Goal: Information Seeking & Learning: Find specific page/section

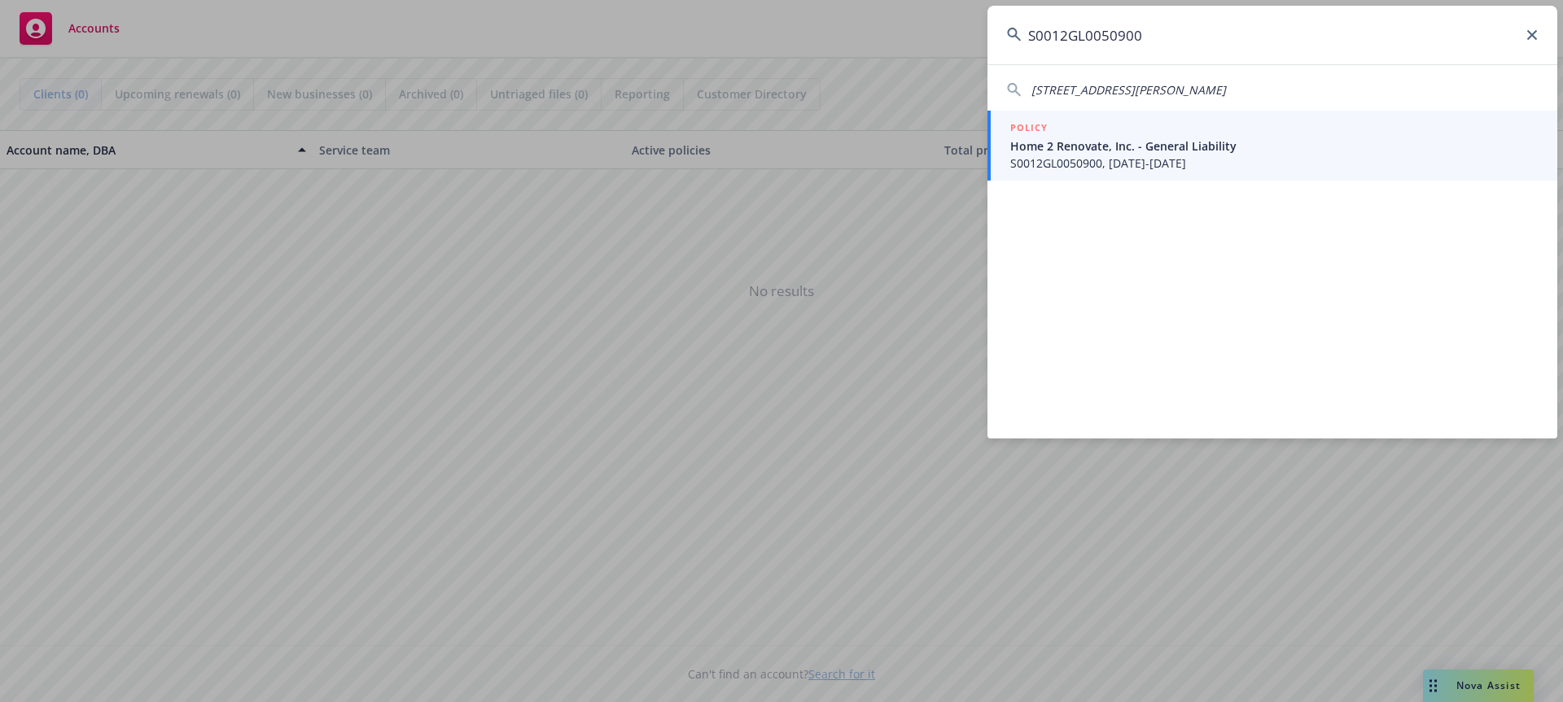
type input "S0012GL0050900"
click at [1060, 155] on span "S0012GL0050900, [DATE]-[DATE]" at bounding box center [1273, 163] width 527 height 17
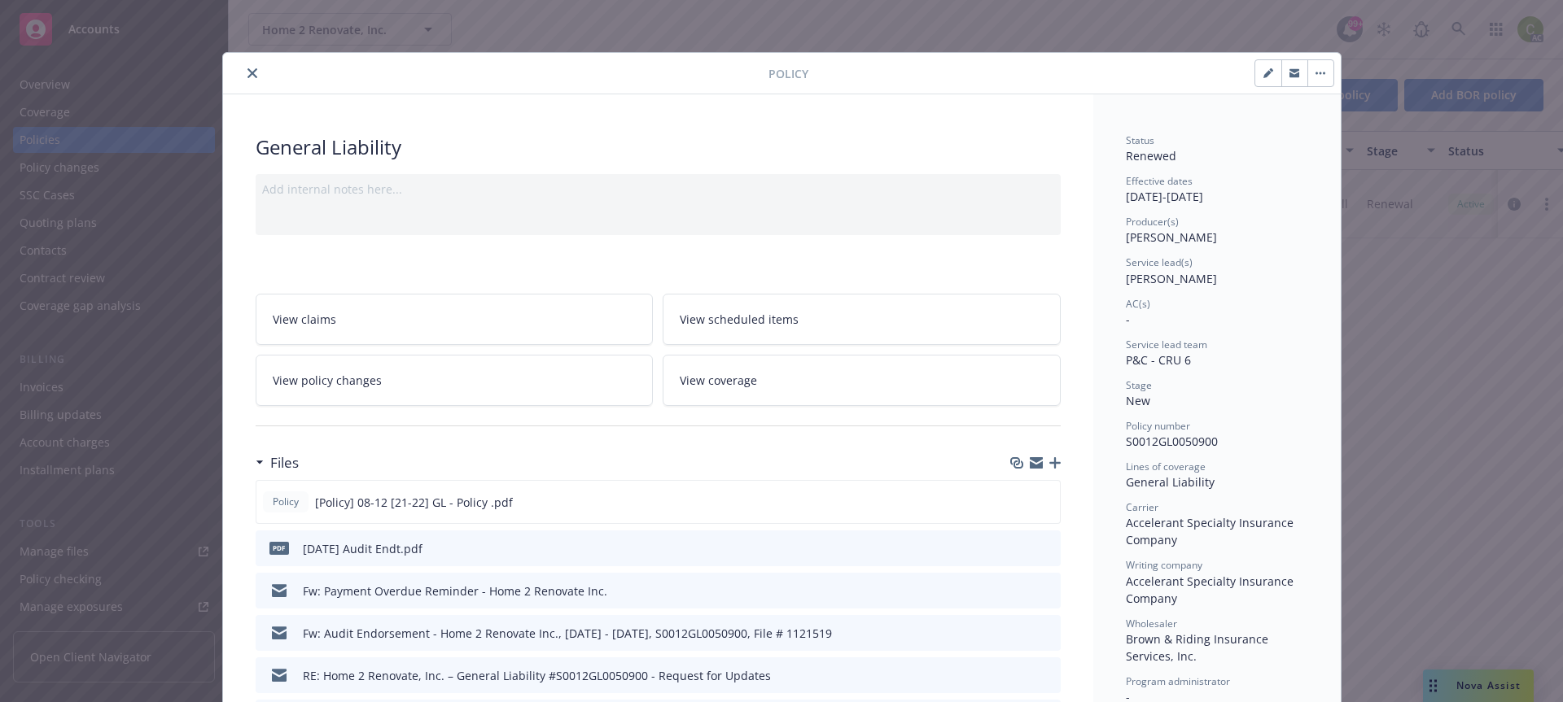
click at [251, 73] on button "close" at bounding box center [253, 73] width 20 height 20
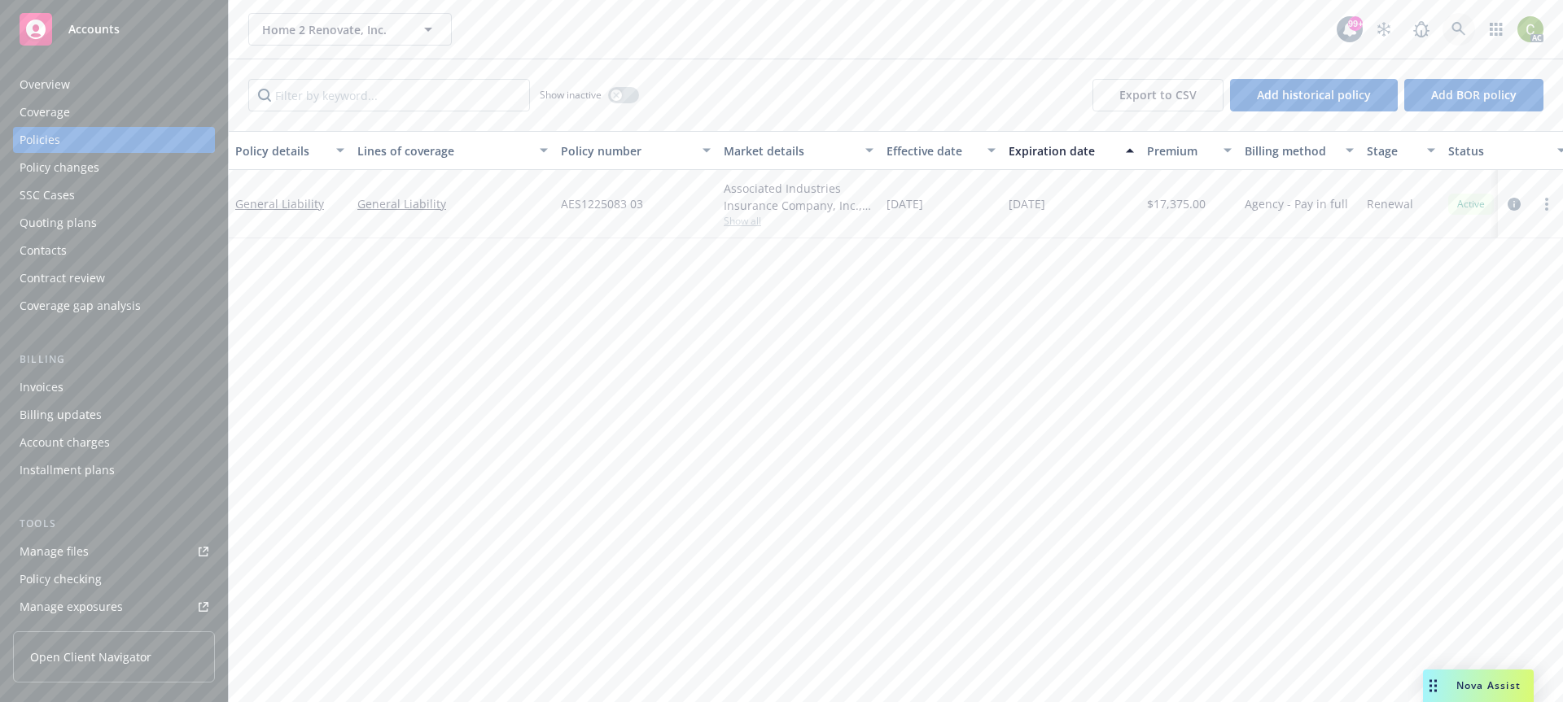
click at [1460, 23] on icon at bounding box center [1458, 29] width 15 height 15
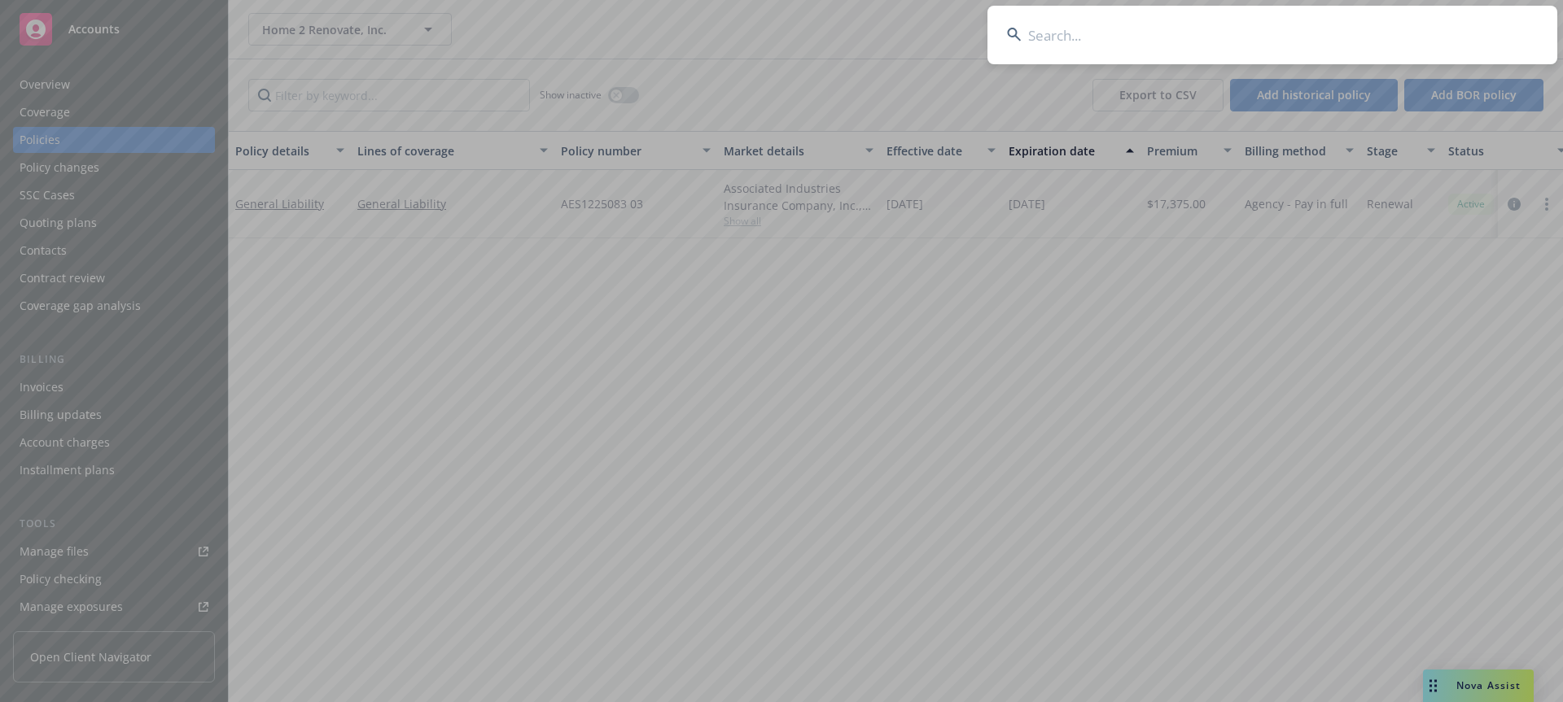
type input "MML-005783-0725"
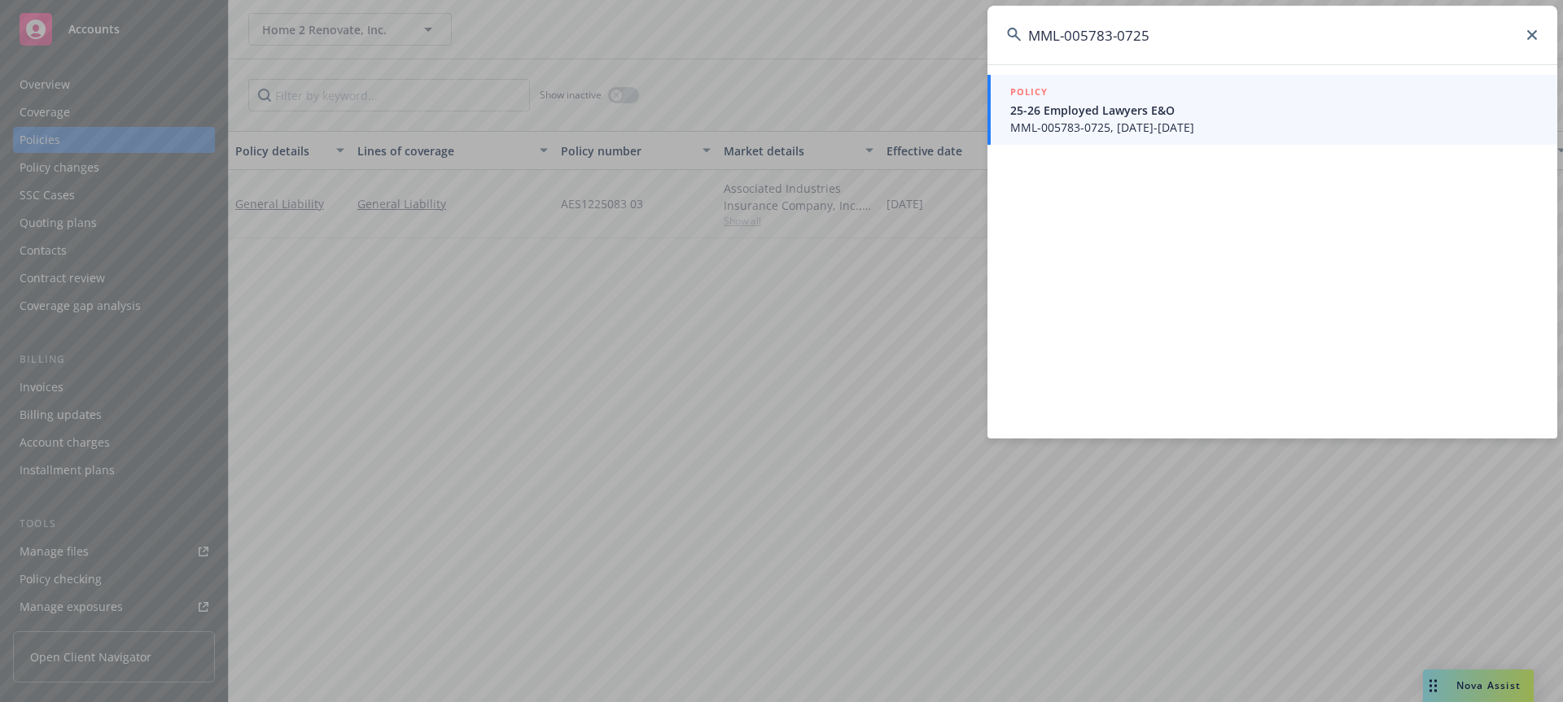
click at [1109, 119] on span "MML-005783-0725, [DATE]-[DATE]" at bounding box center [1273, 127] width 527 height 17
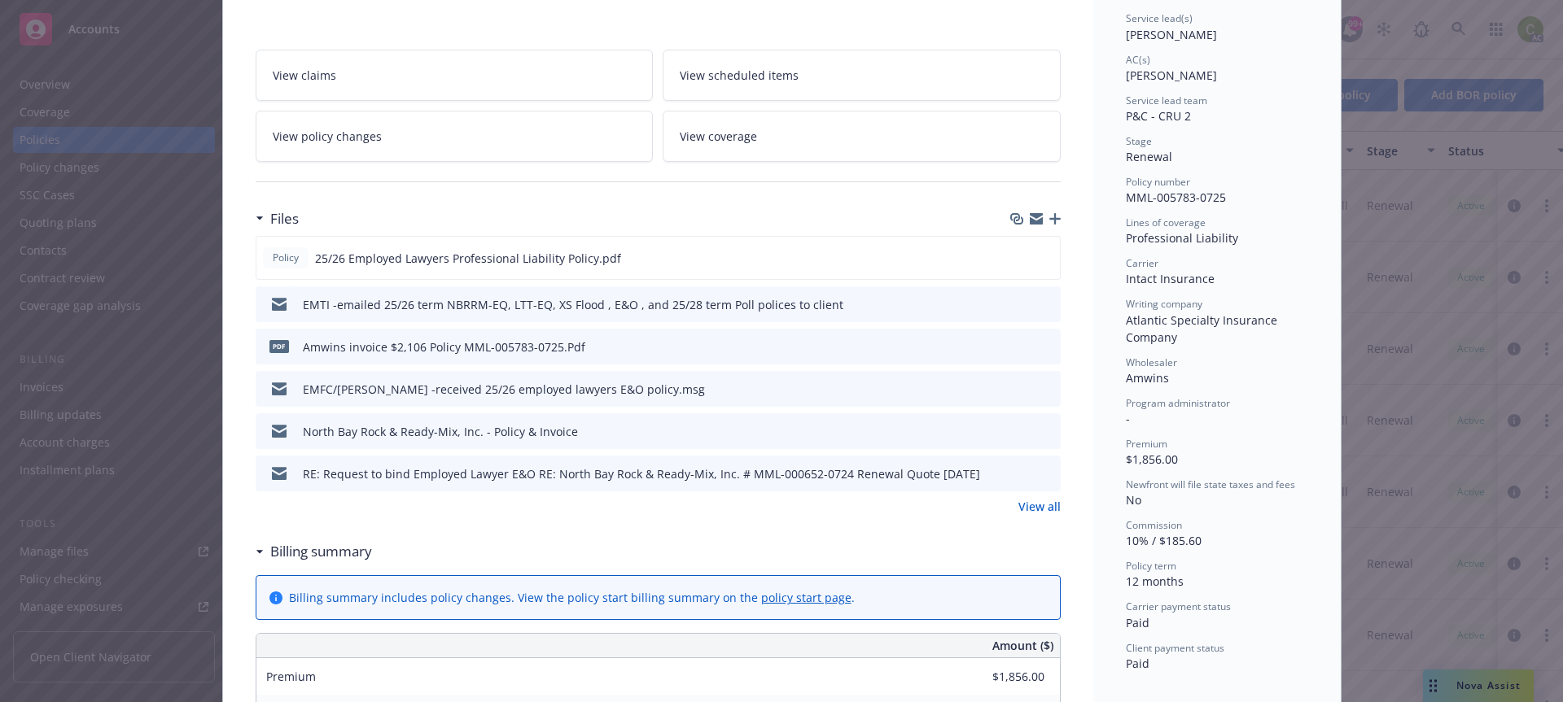
scroll to position [163, 0]
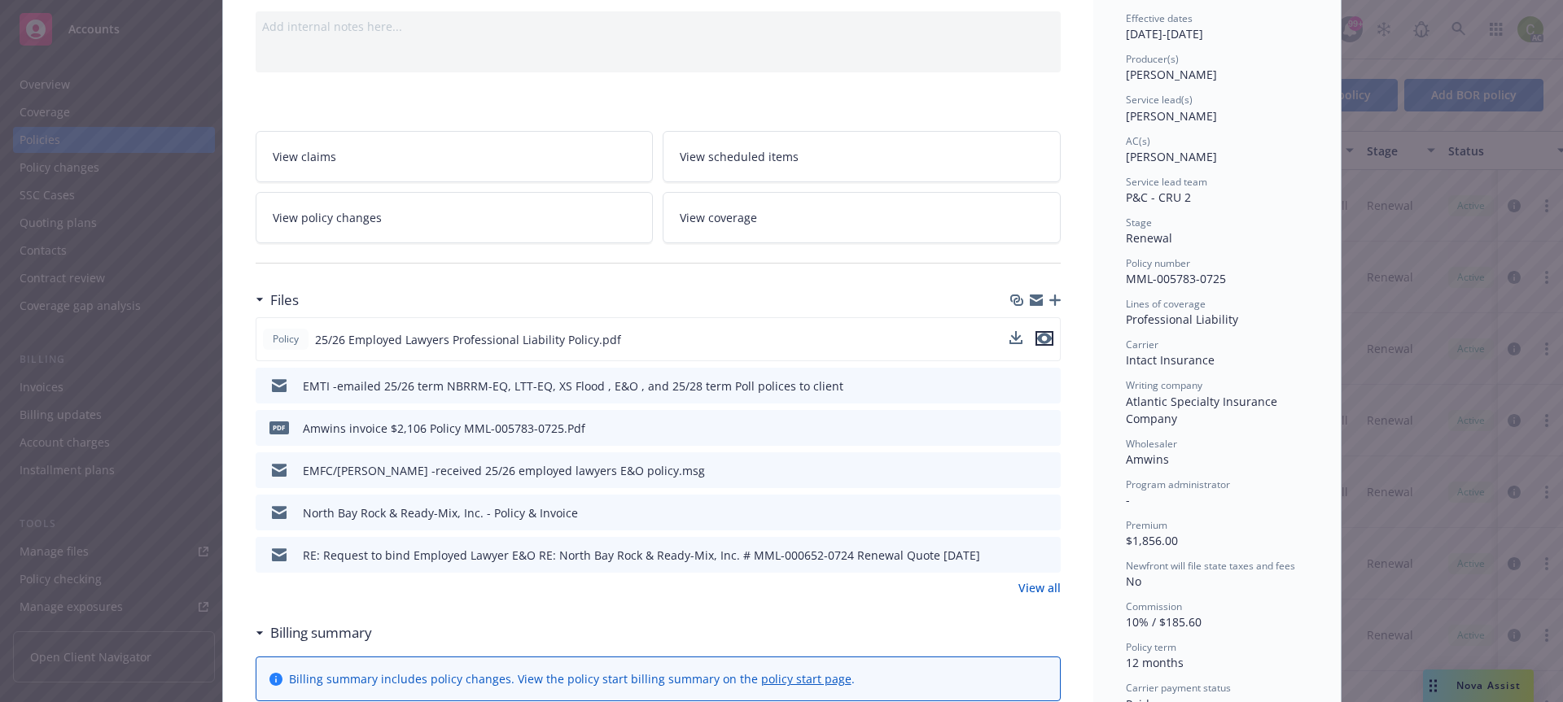
click at [1044, 335] on icon "preview file" at bounding box center [1044, 338] width 15 height 11
click at [1038, 470] on icon "preview file" at bounding box center [1045, 469] width 15 height 11
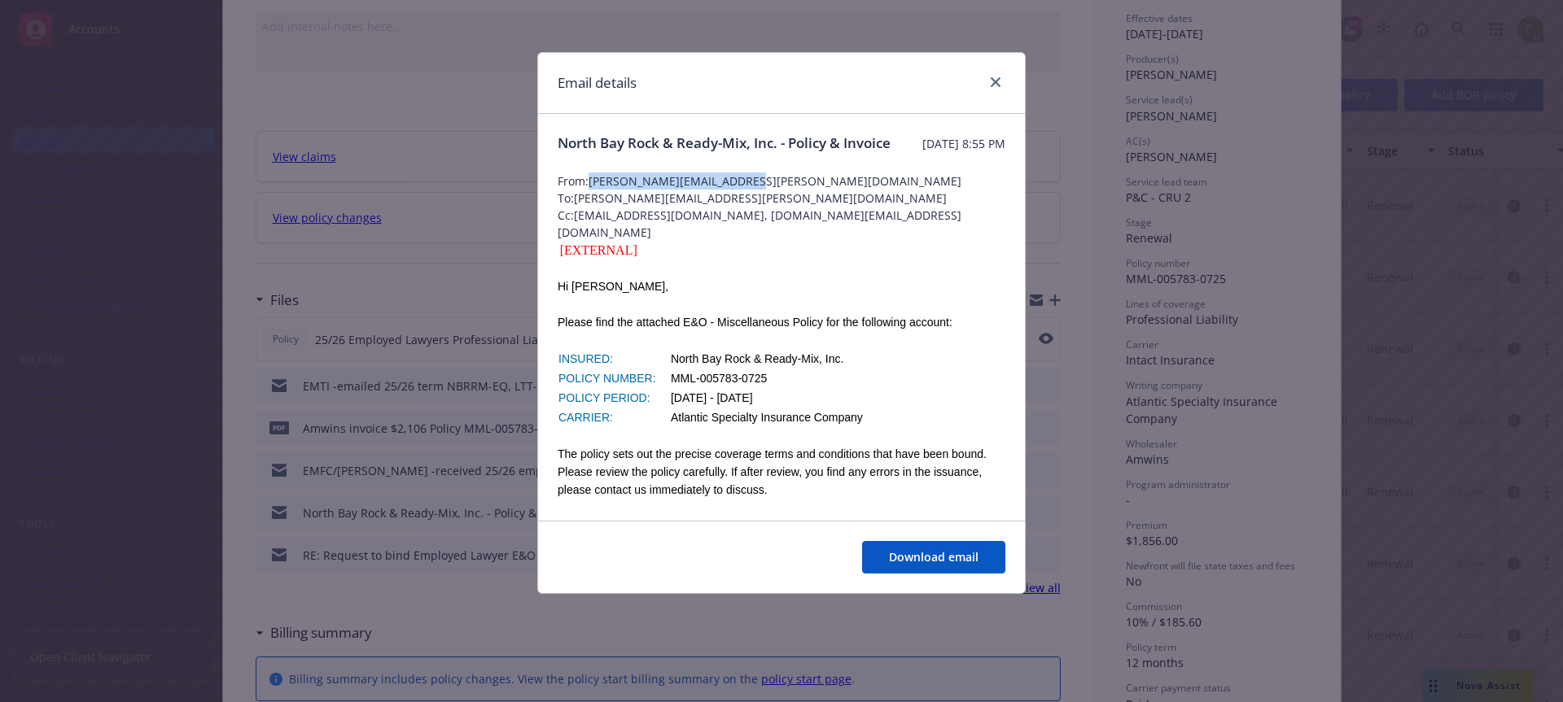
drag, startPoint x: 745, startPoint y: 203, endPoint x: 588, endPoint y: 198, distance: 157.2
click at [589, 190] on span "From: [PERSON_NAME][EMAIL_ADDRESS][PERSON_NAME][DOMAIN_NAME]" at bounding box center [781, 181] width 448 height 17
copy span "[PERSON_NAME][EMAIL_ADDRESS][PERSON_NAME][DOMAIN_NAME]"
click at [370, 289] on div "Email details [GEOGRAPHIC_DATA] & Ready-Mix, Inc. - Policy & Invoice [DATE] 8:5…" at bounding box center [781, 351] width 1563 height 702
click at [990, 80] on icon "close" at bounding box center [995, 82] width 10 height 10
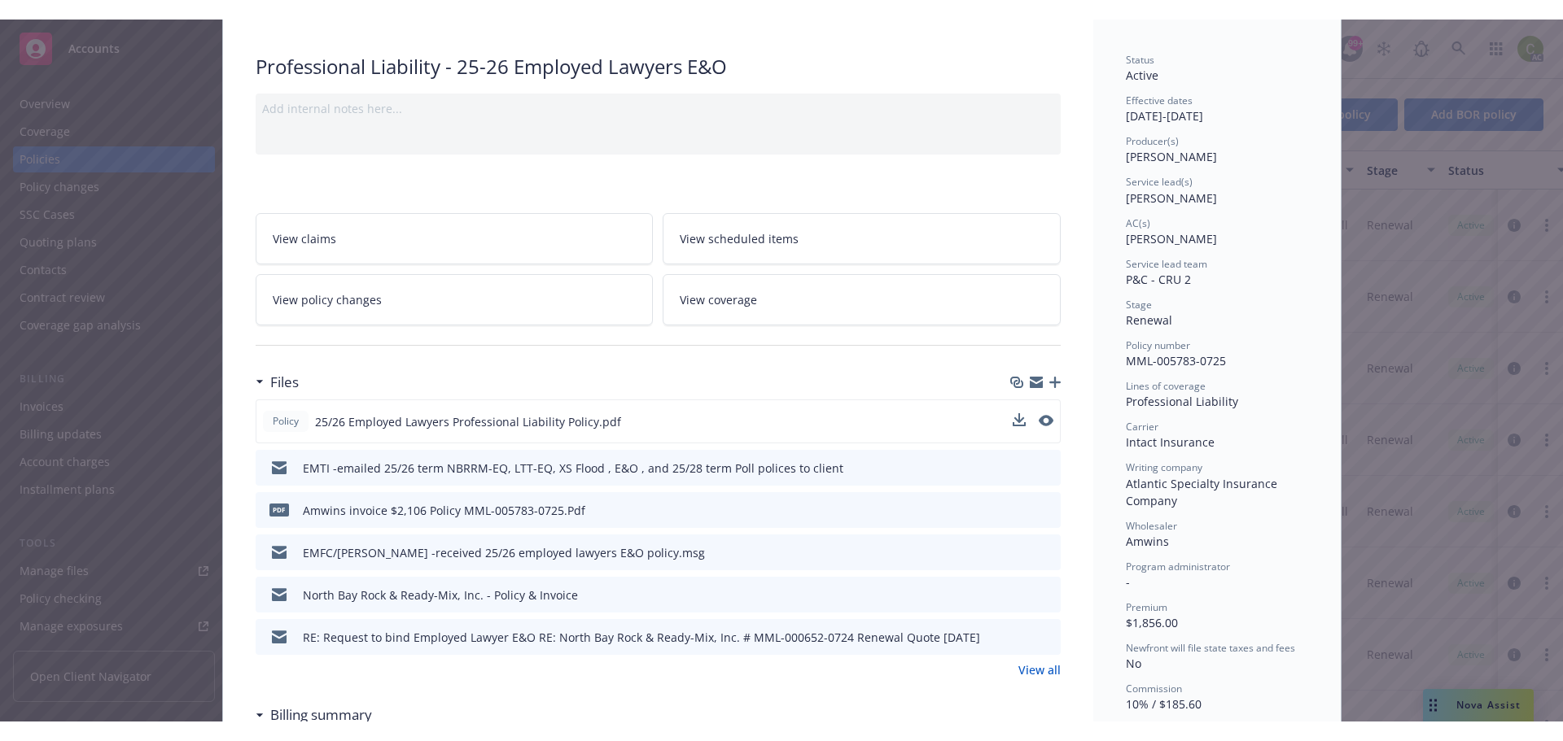
scroll to position [0, 0]
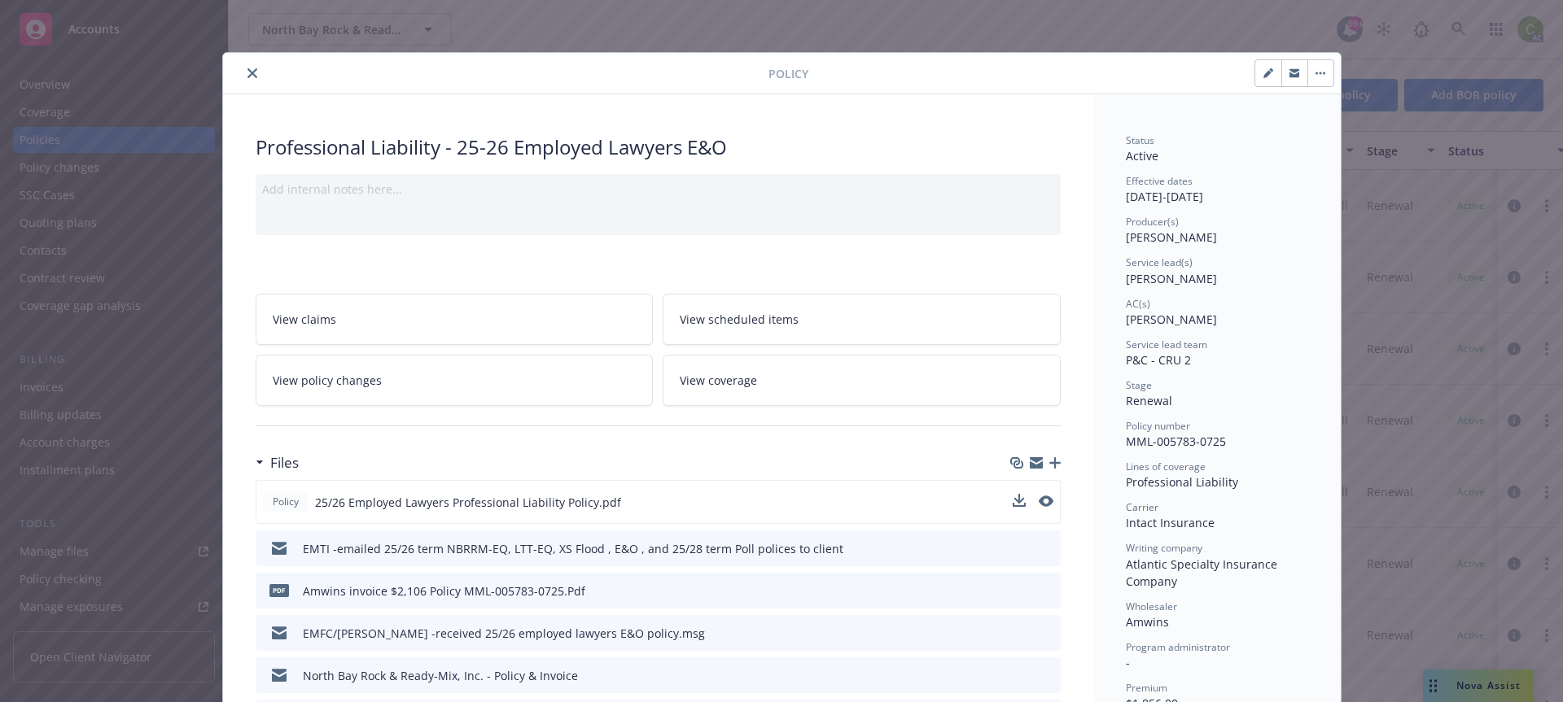
click at [253, 73] on button "close" at bounding box center [253, 73] width 20 height 20
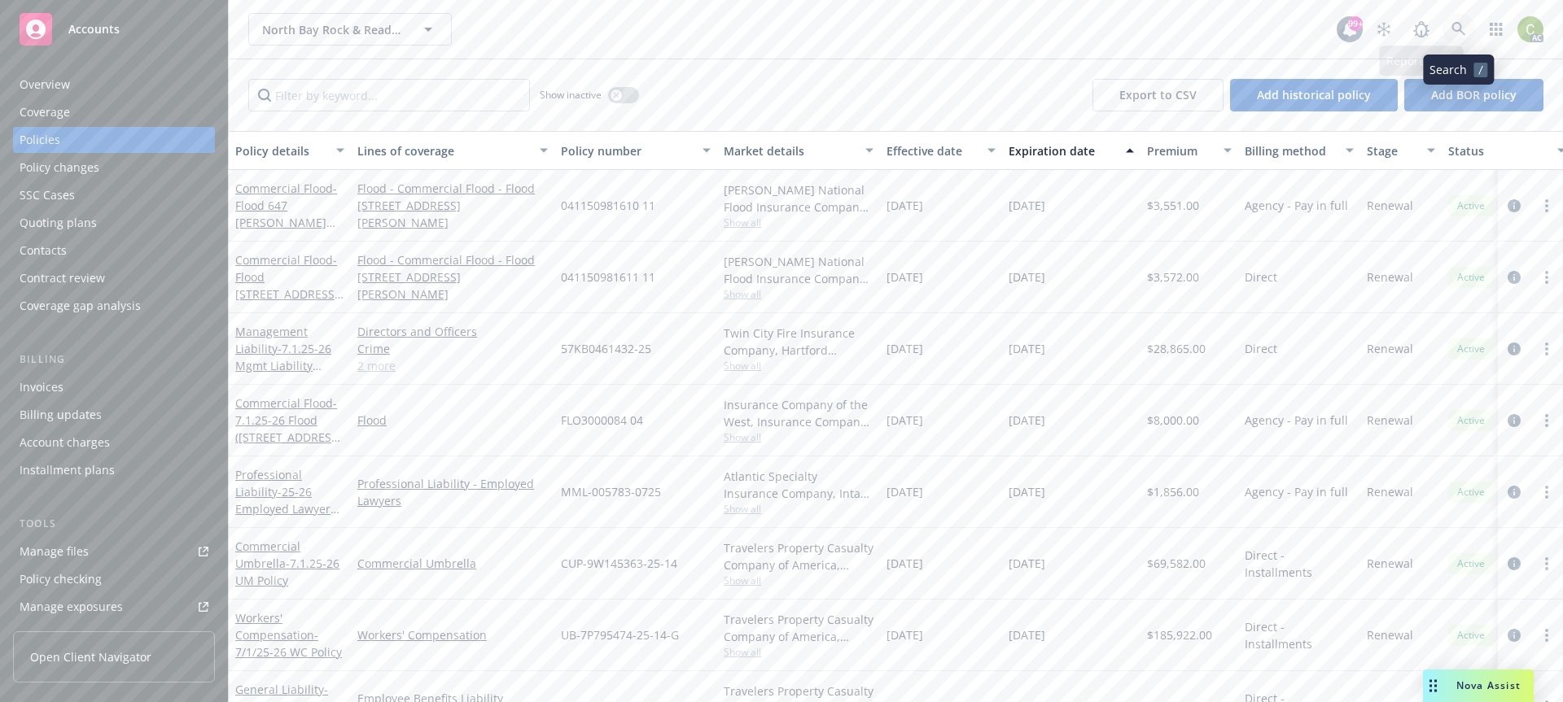
click at [1464, 33] on icon at bounding box center [1458, 29] width 15 height 15
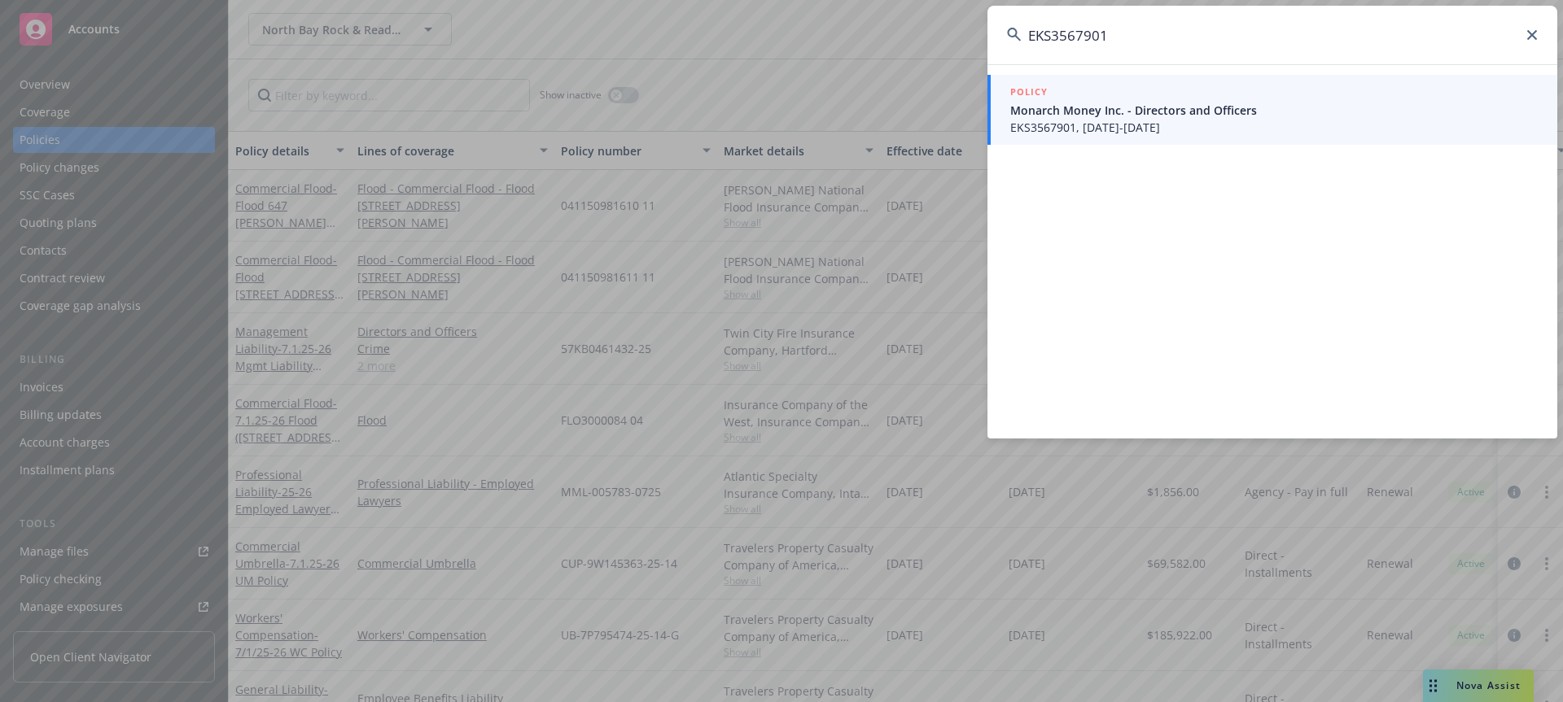
type input "EKS3567901"
click at [1121, 132] on span "EKS3567901, [DATE]-[DATE]" at bounding box center [1273, 127] width 527 height 17
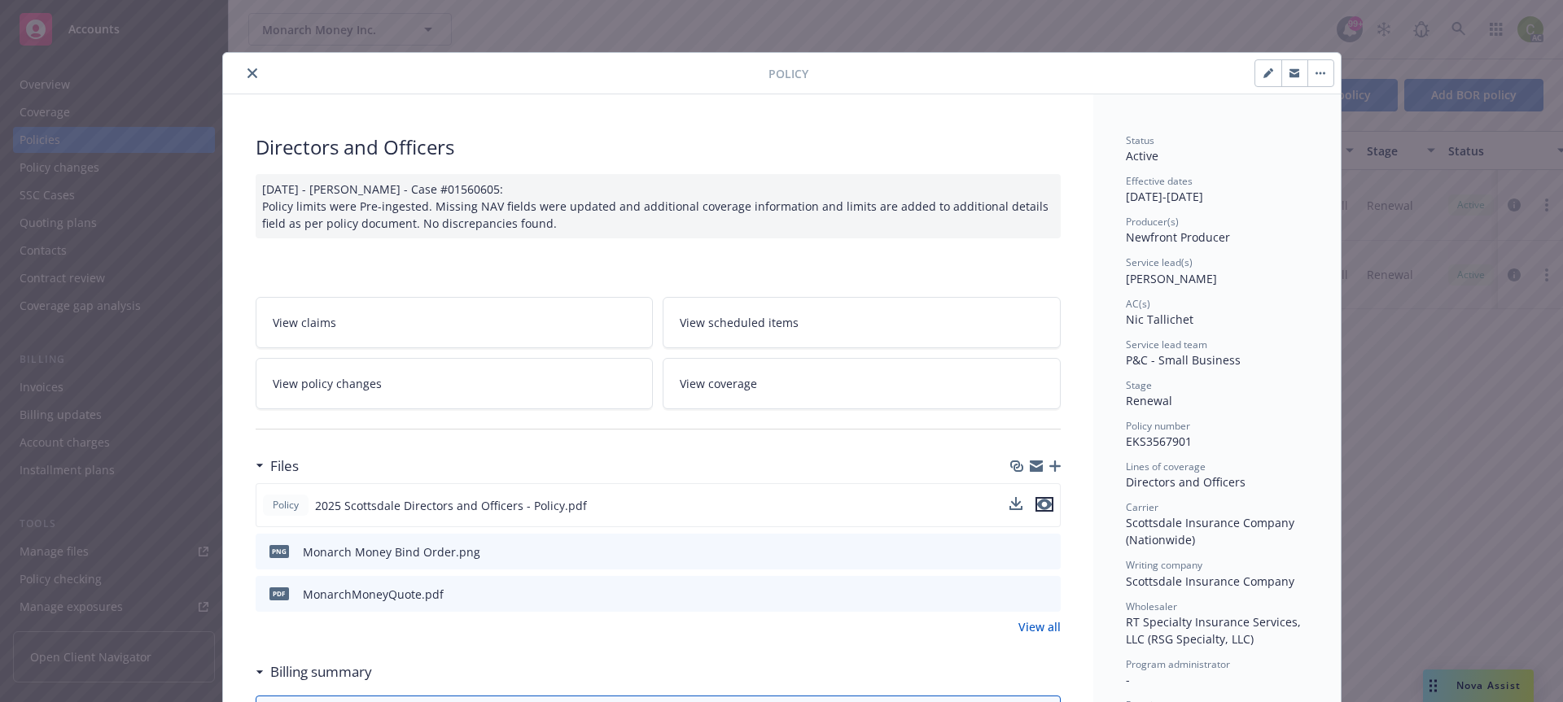
click at [1044, 506] on icon "preview file" at bounding box center [1044, 504] width 15 height 11
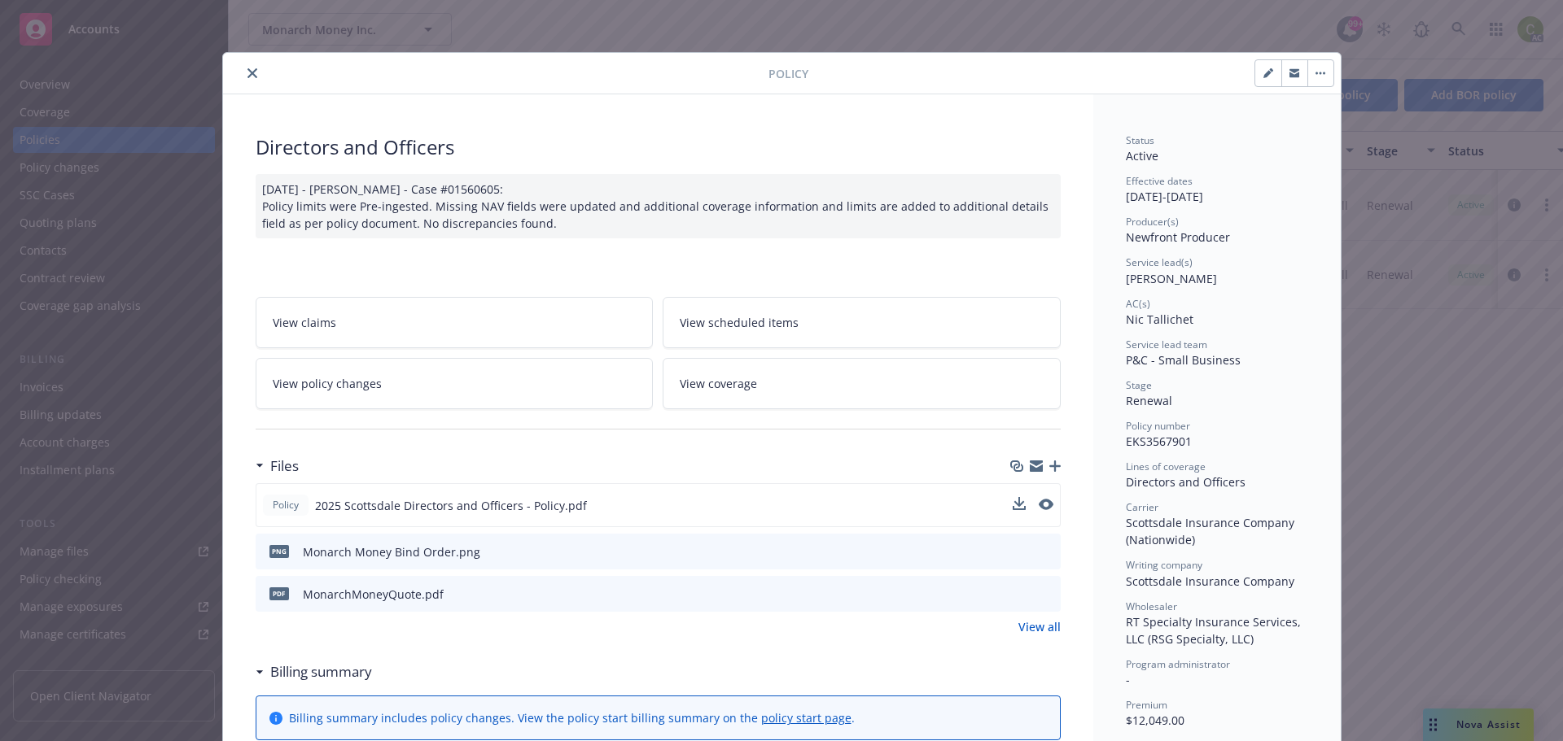
click at [247, 72] on icon "close" at bounding box center [252, 73] width 10 height 10
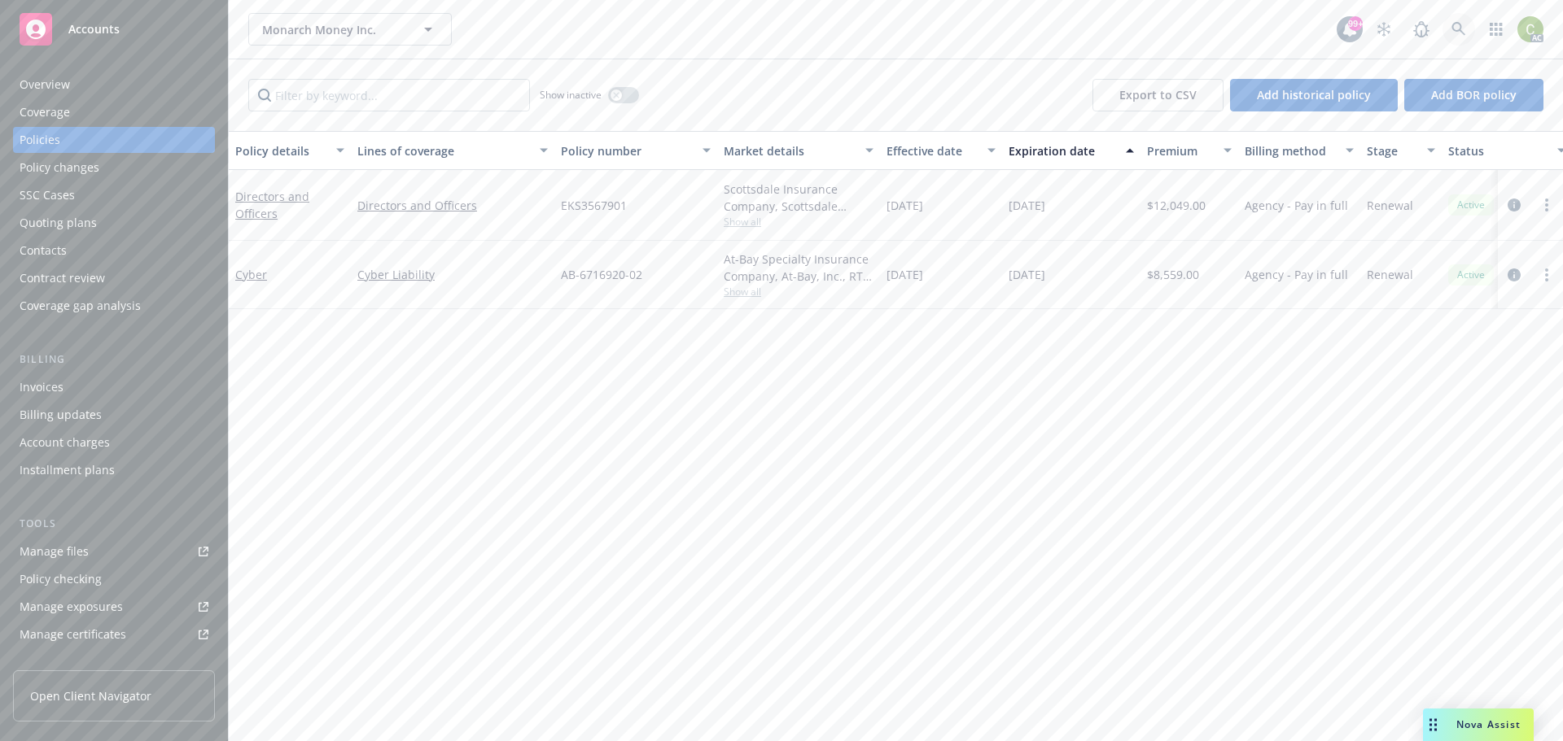
click at [1455, 20] on link at bounding box center [1458, 29] width 33 height 33
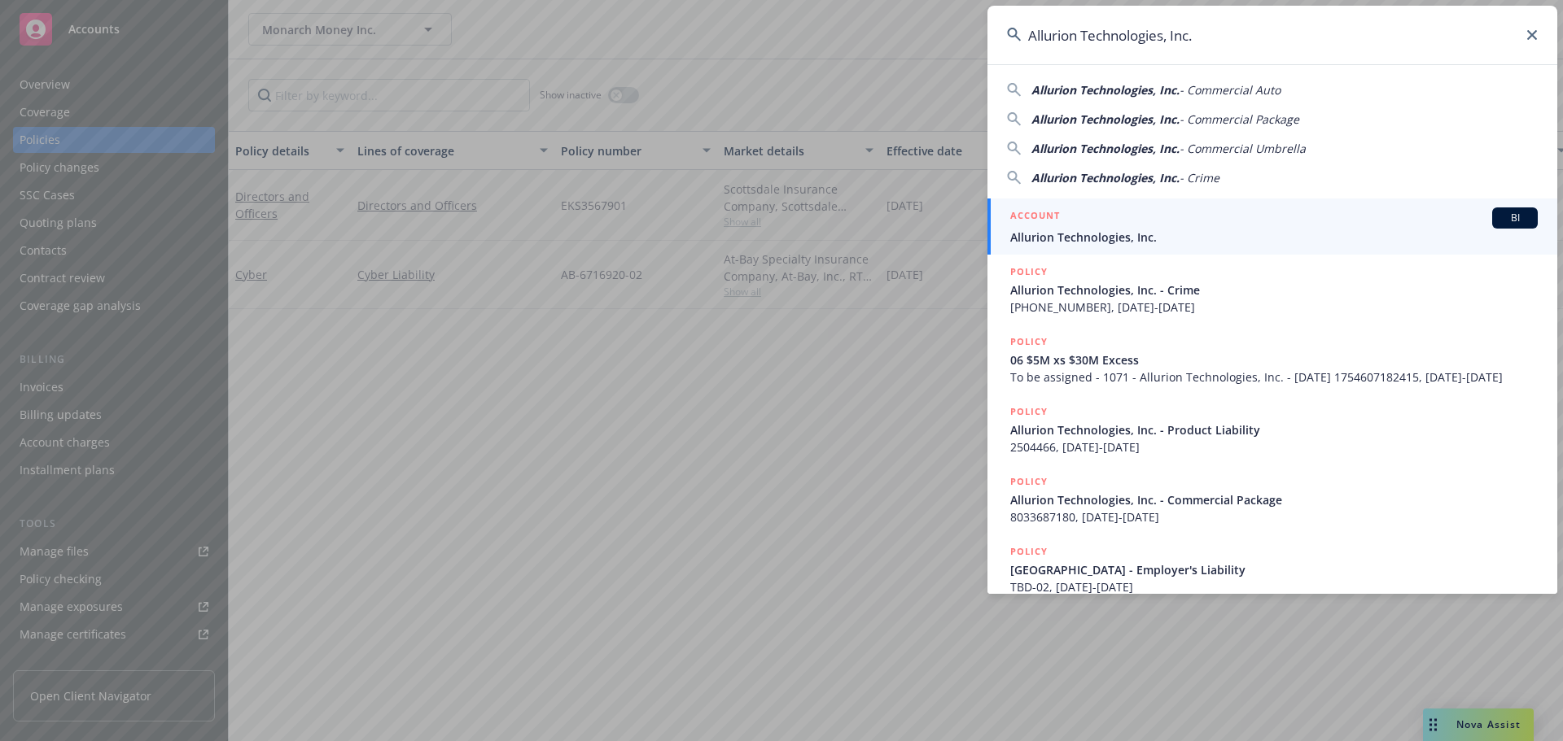
type input "Allurion Technologies, Inc."
click at [1091, 225] on div "ACCOUNT BI" at bounding box center [1273, 218] width 527 height 21
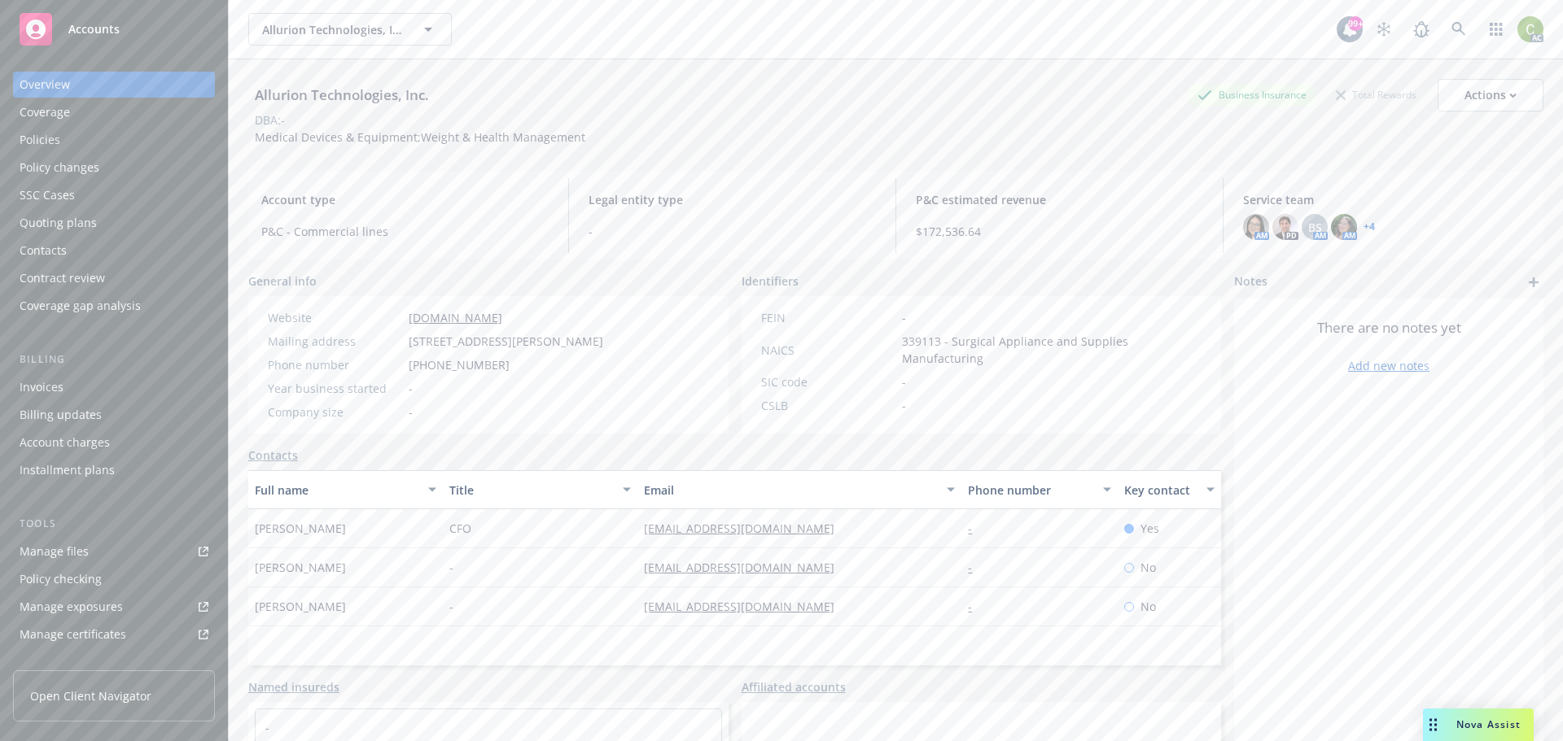
click at [116, 146] on div "Policies" at bounding box center [114, 140] width 189 height 26
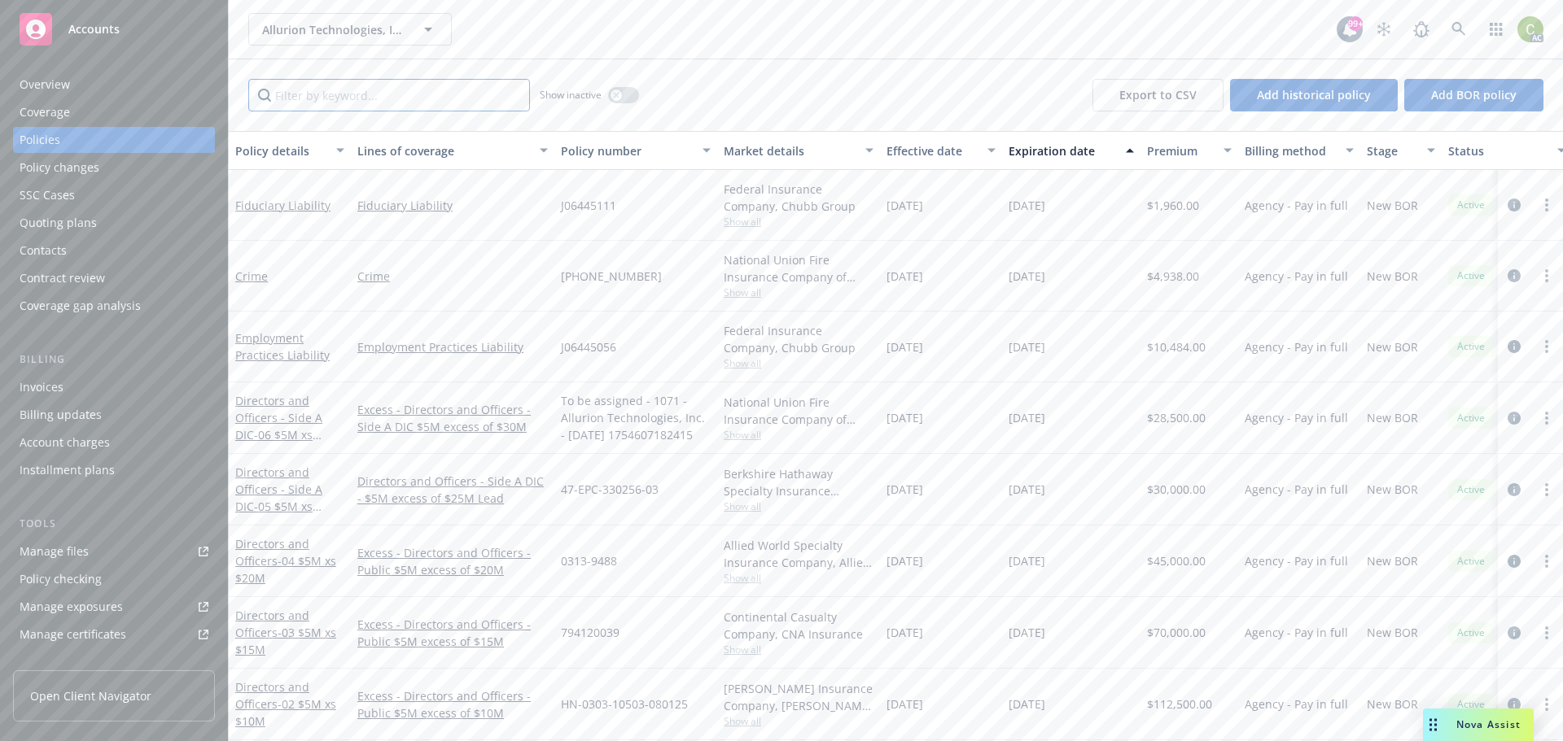
click at [415, 92] on input "Filter by keyword..." at bounding box center [389, 95] width 282 height 33
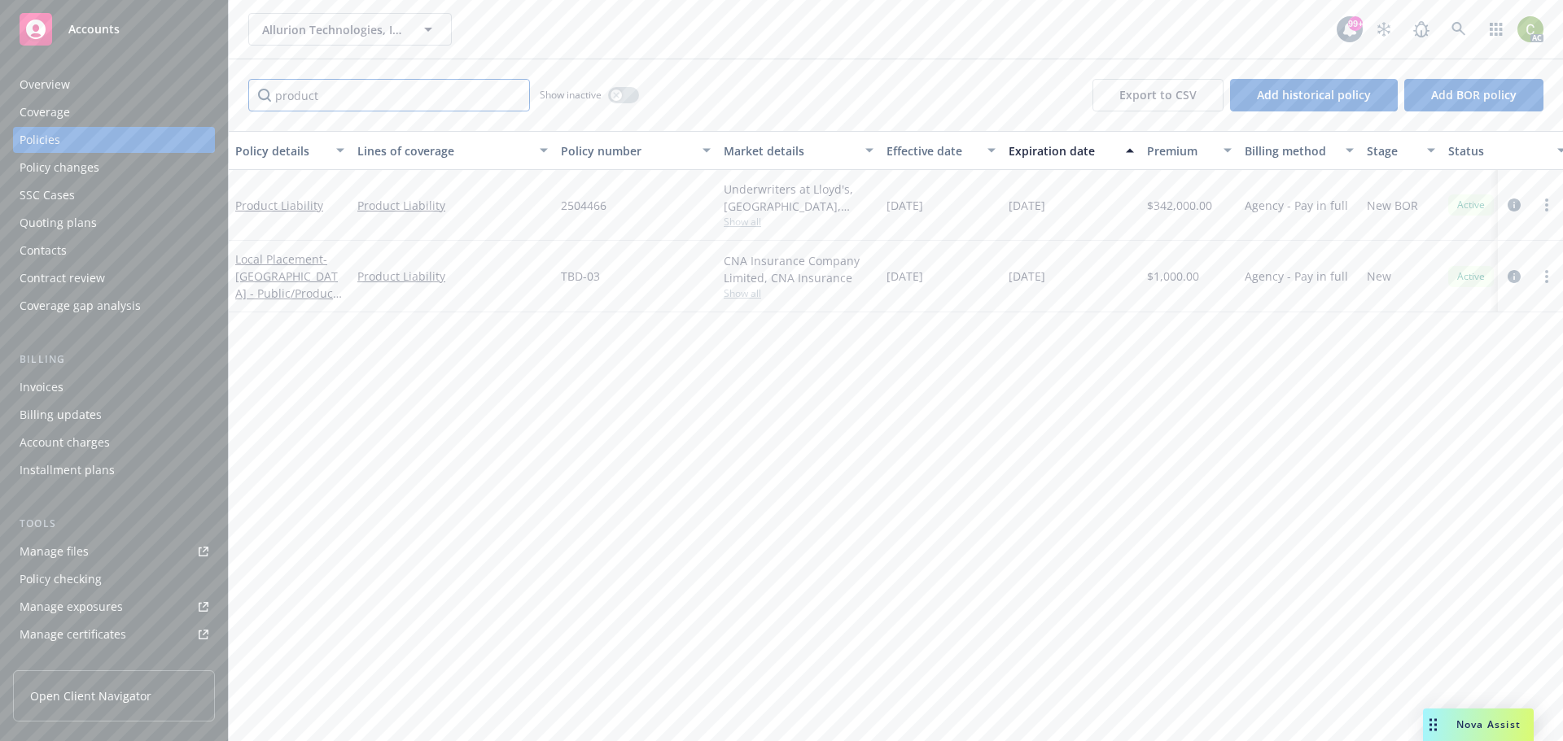
type input "product"
click at [620, 97] on div "button" at bounding box center [615, 95] width 11 height 11
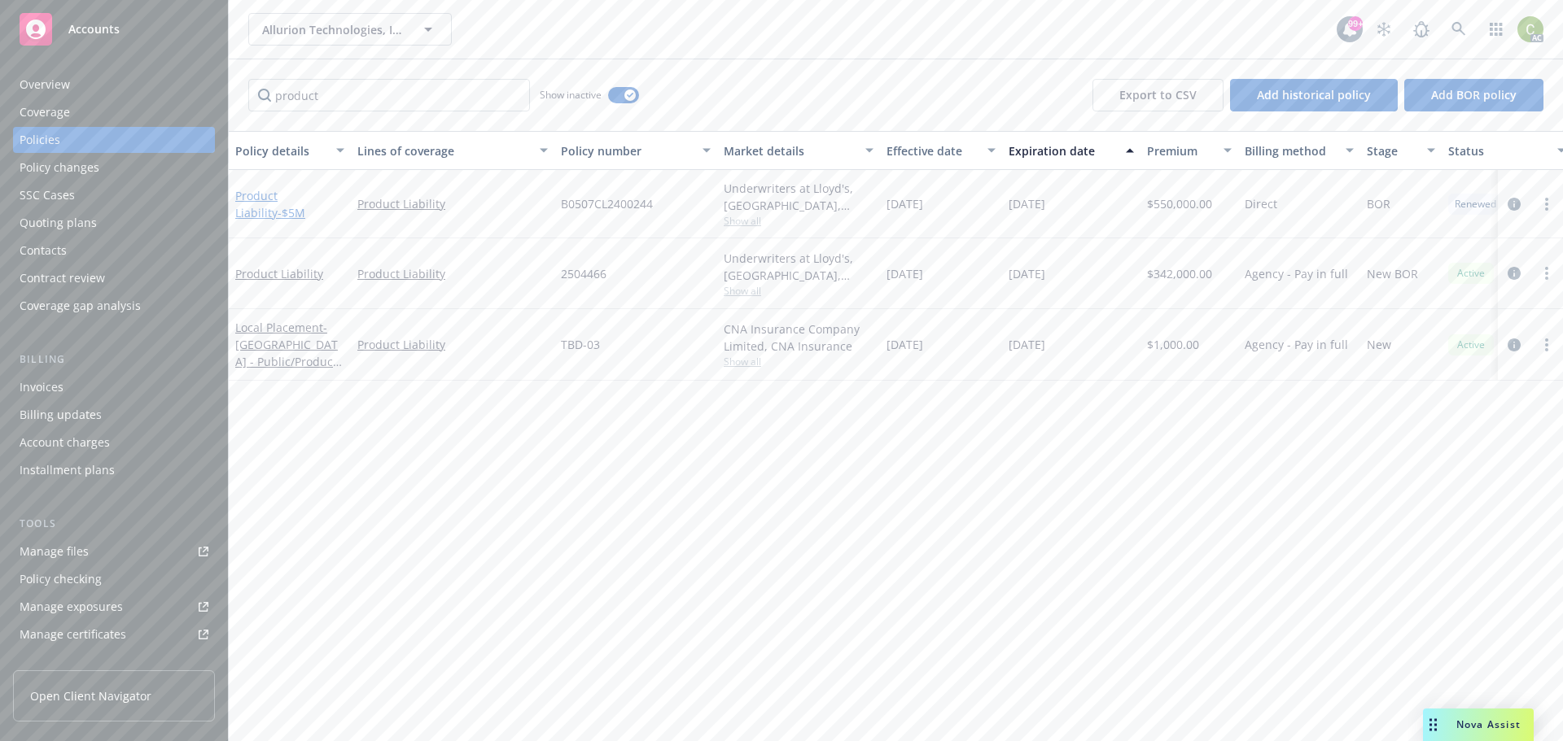
click at [305, 201] on link "Product Liability - $5M" at bounding box center [270, 204] width 70 height 33
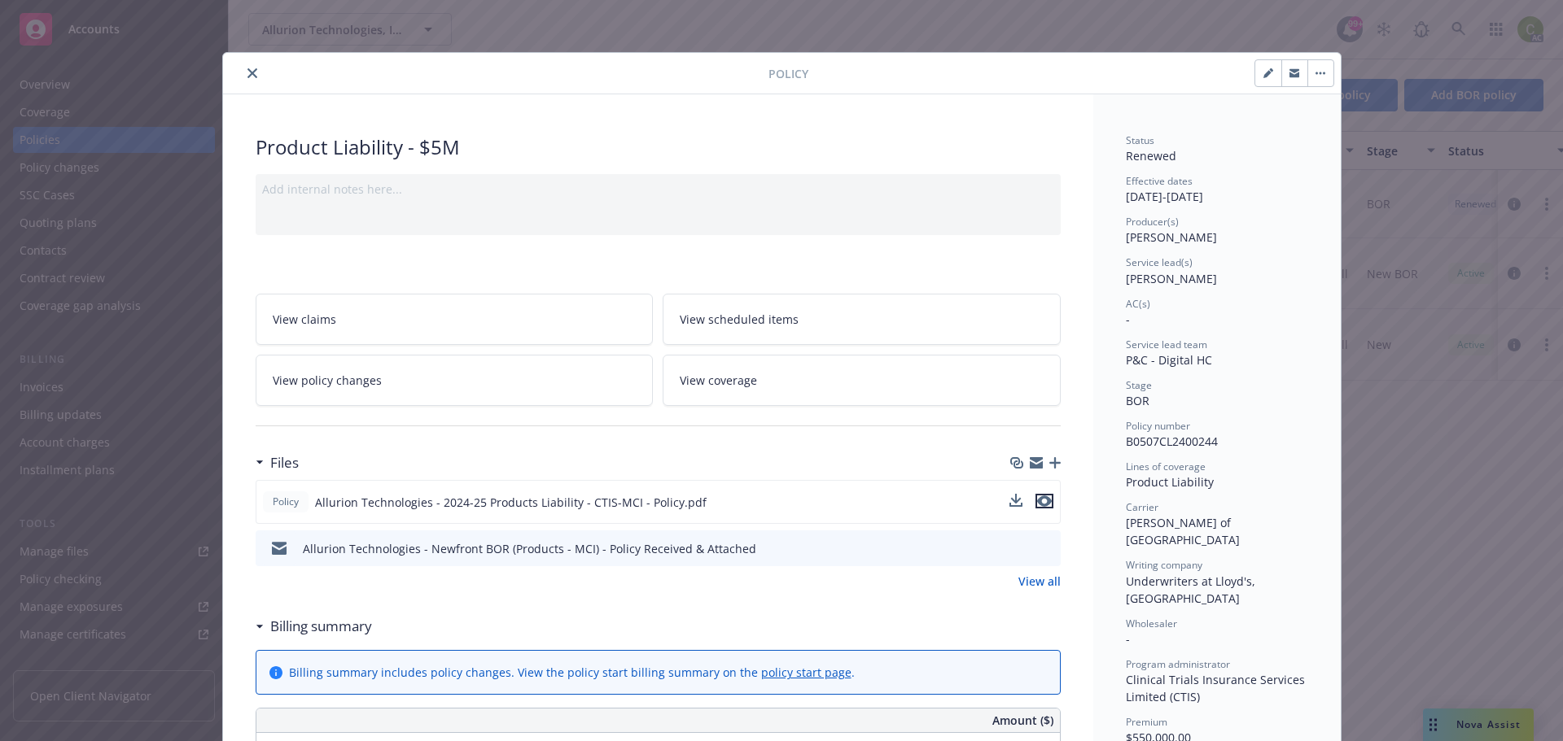
click at [1038, 502] on icon "preview file" at bounding box center [1044, 501] width 15 height 11
